Goal: Find specific page/section: Find specific page/section

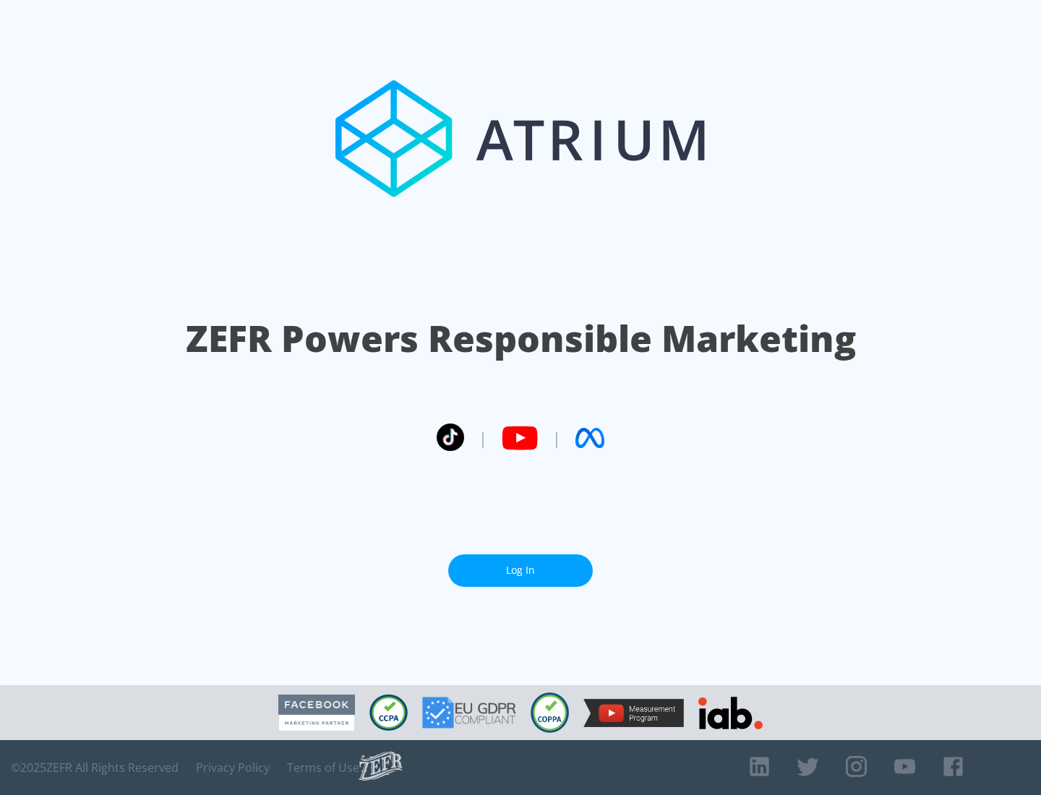
click at [521, 570] on link "Log In" at bounding box center [520, 571] width 145 height 33
